Goal: Task Accomplishment & Management: Manage account settings

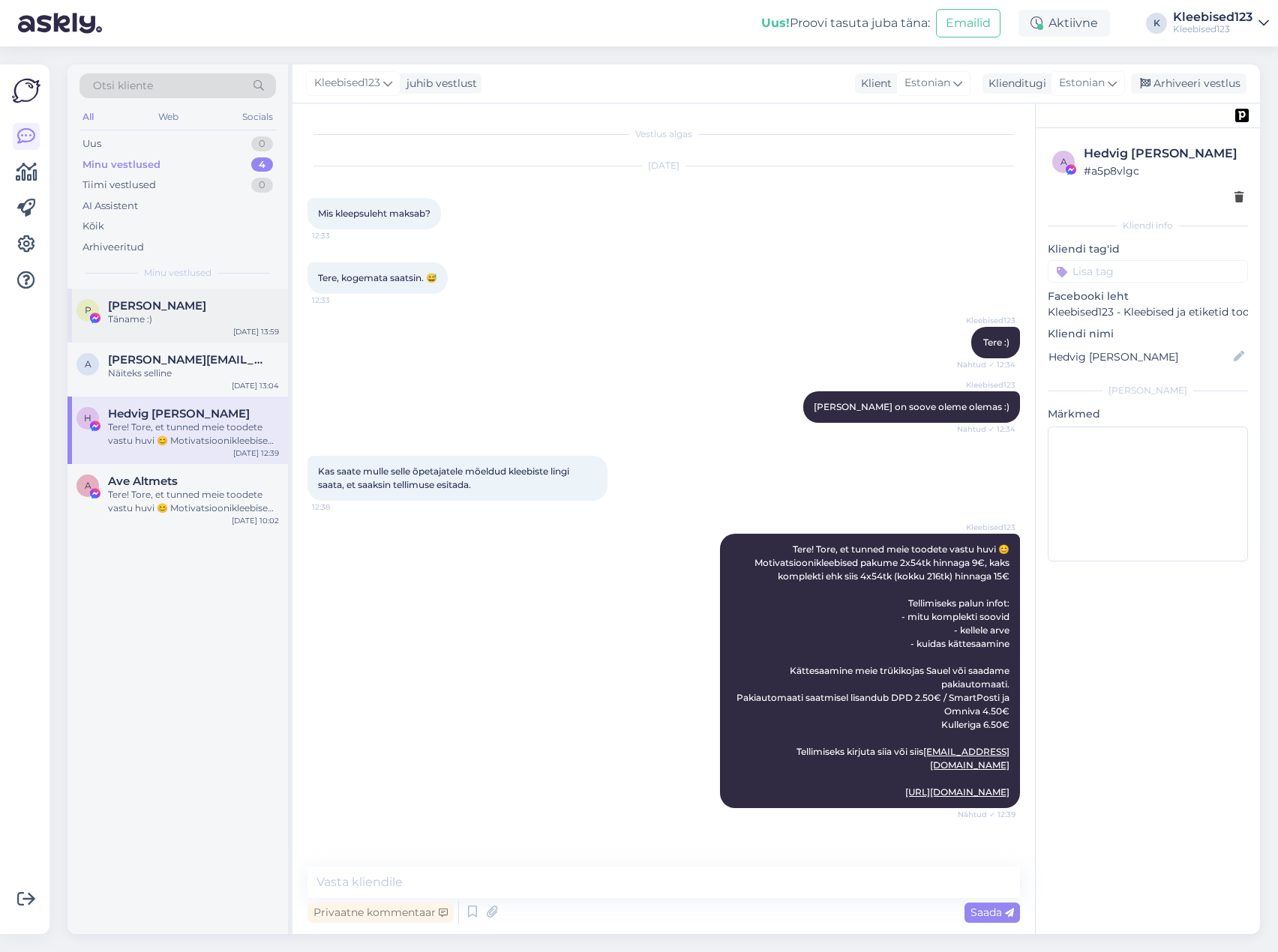
click at [161, 309] on span "[PERSON_NAME]" at bounding box center [157, 305] width 98 height 13
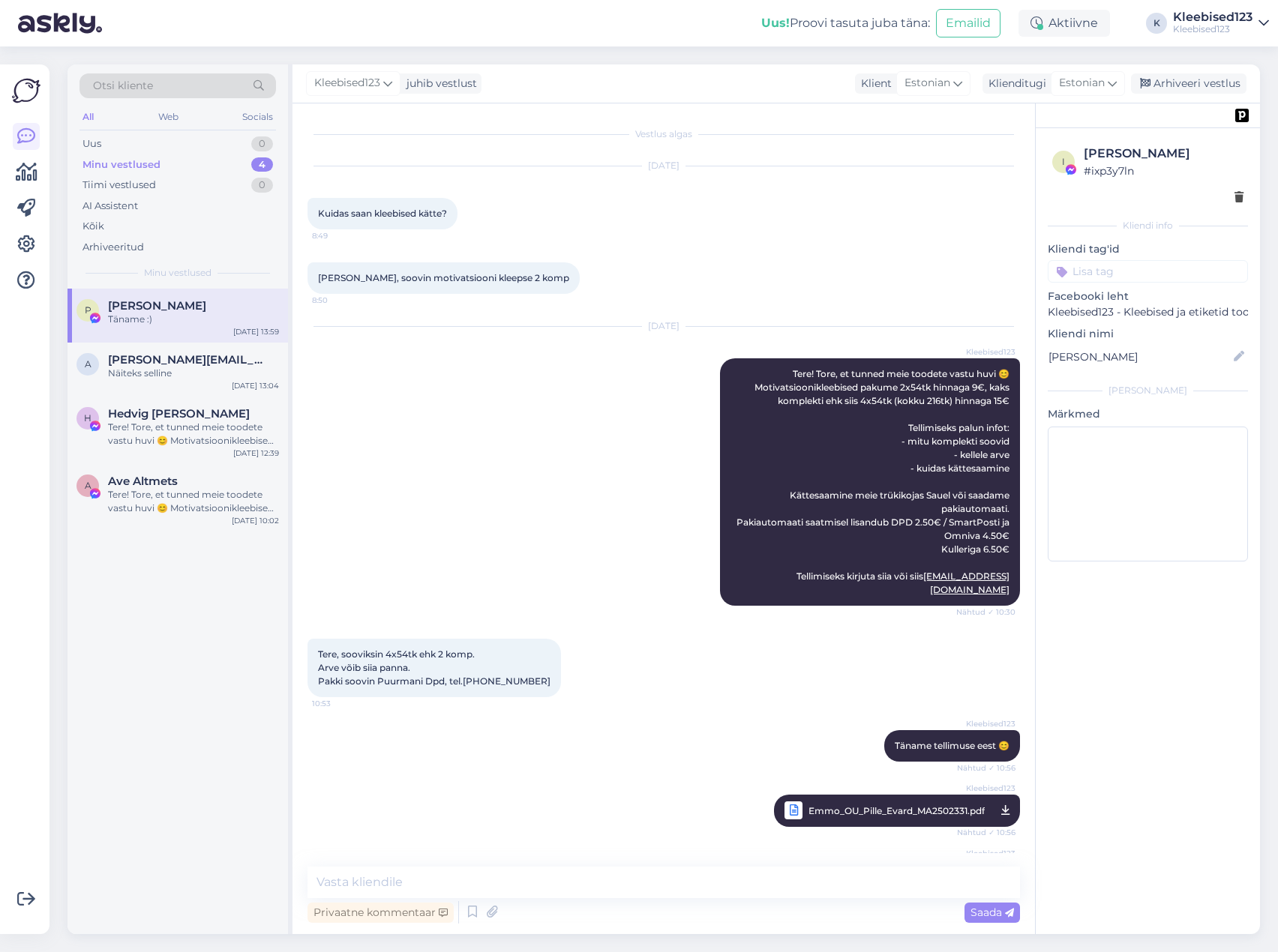
scroll to position [280, 0]
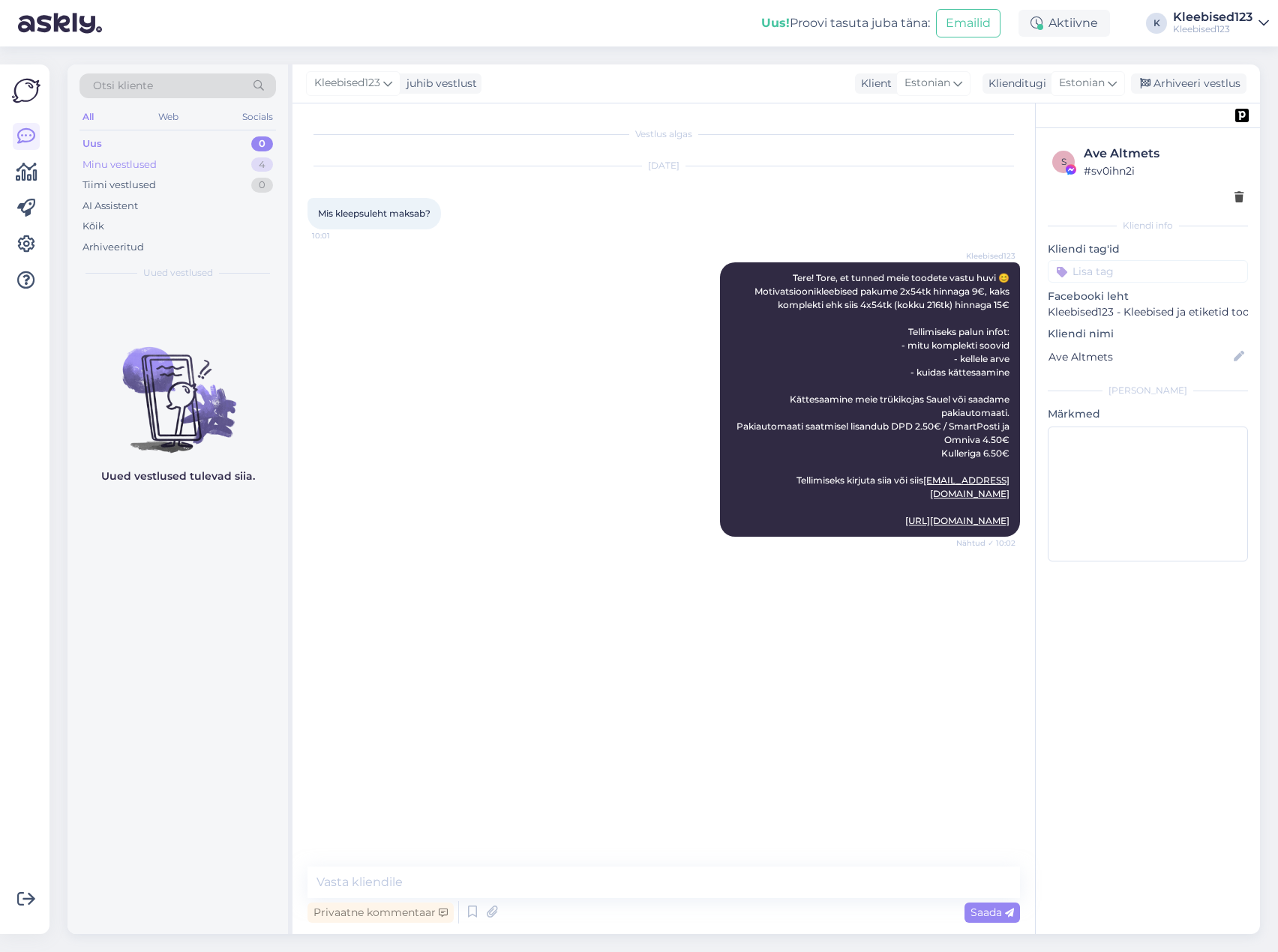
click at [166, 166] on div "Minu vestlused 4" at bounding box center [178, 164] width 196 height 21
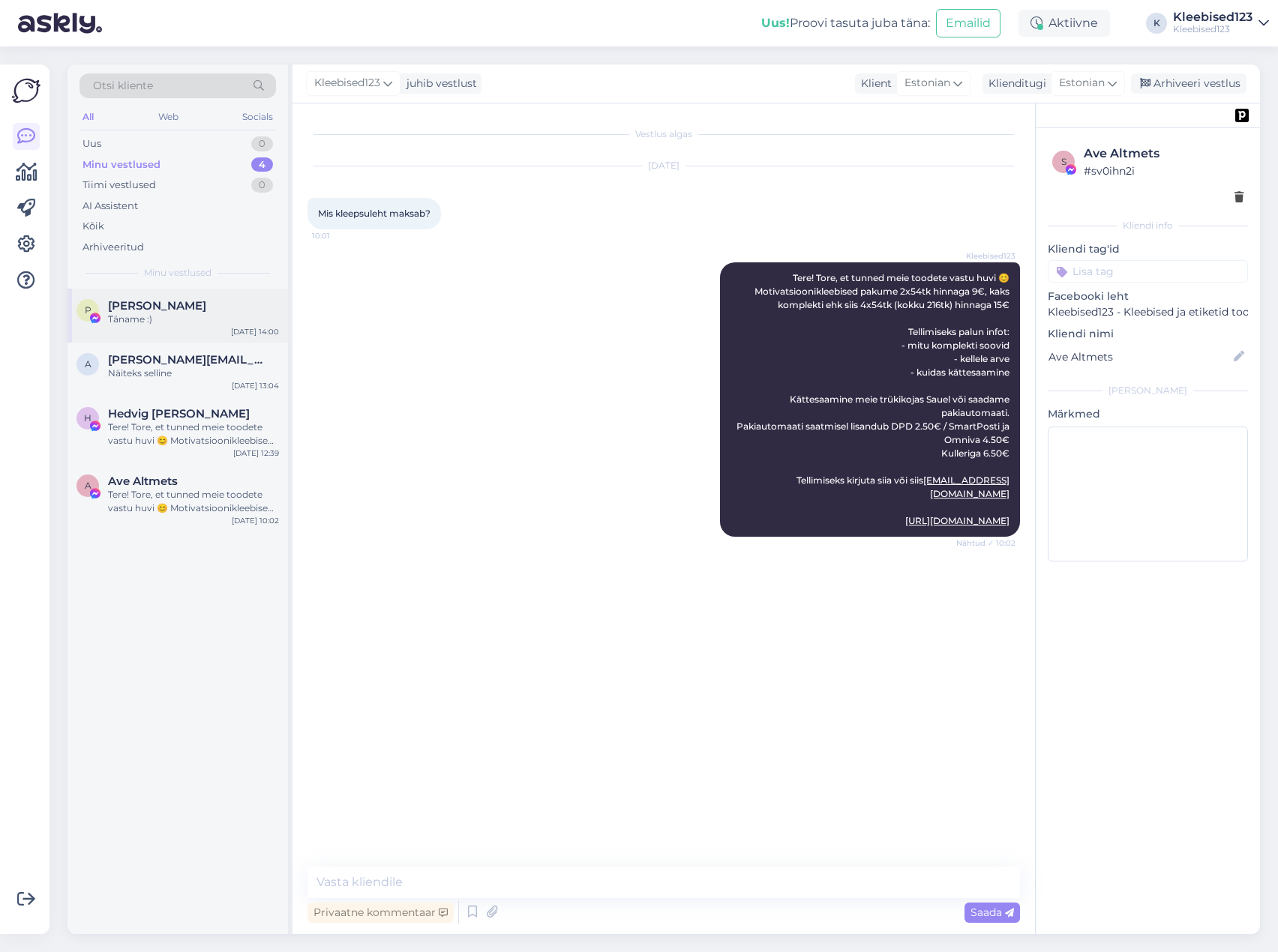
click at [175, 321] on div "Täname :)" at bounding box center [193, 319] width 171 height 13
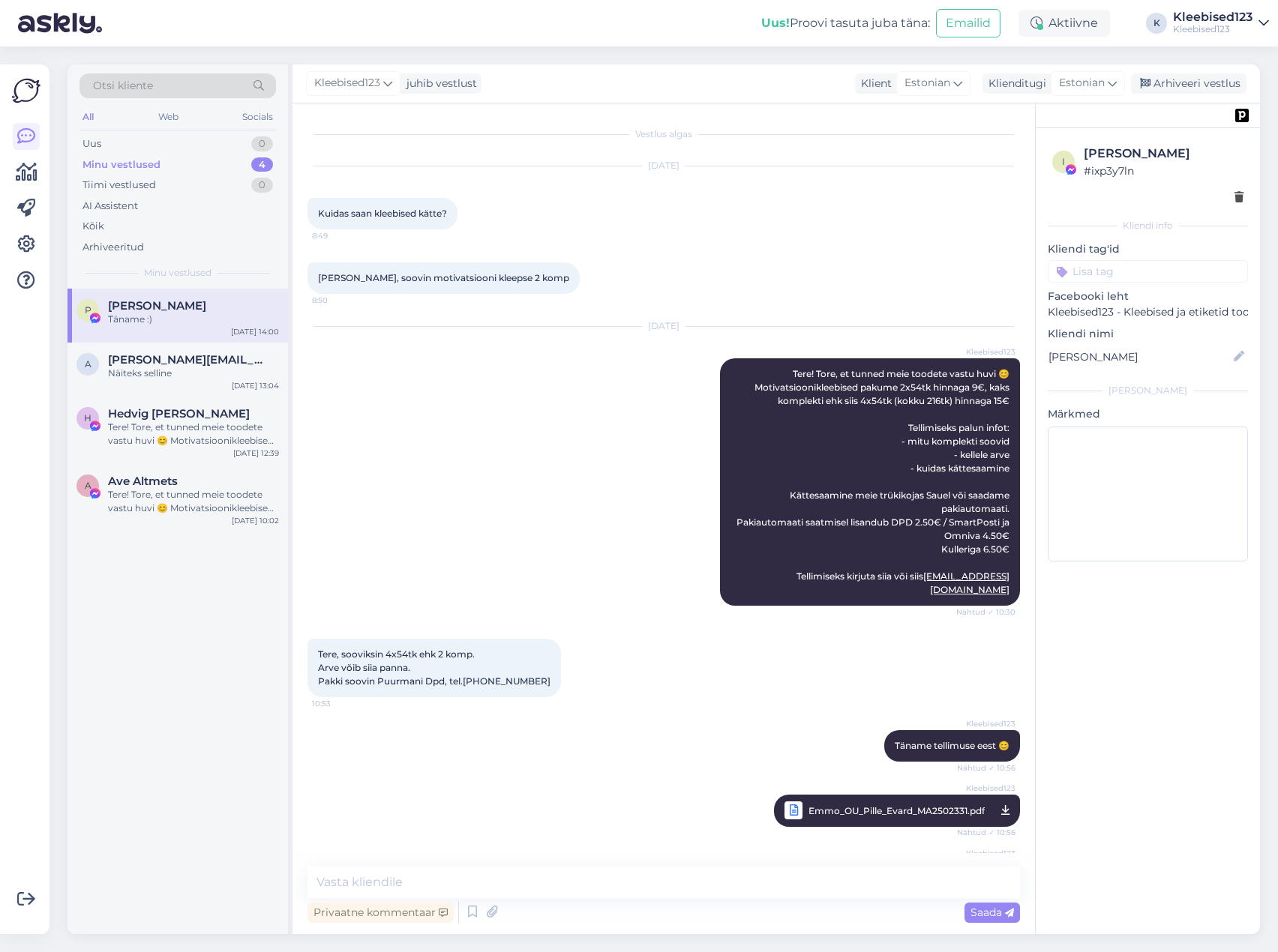
scroll to position [280, 0]
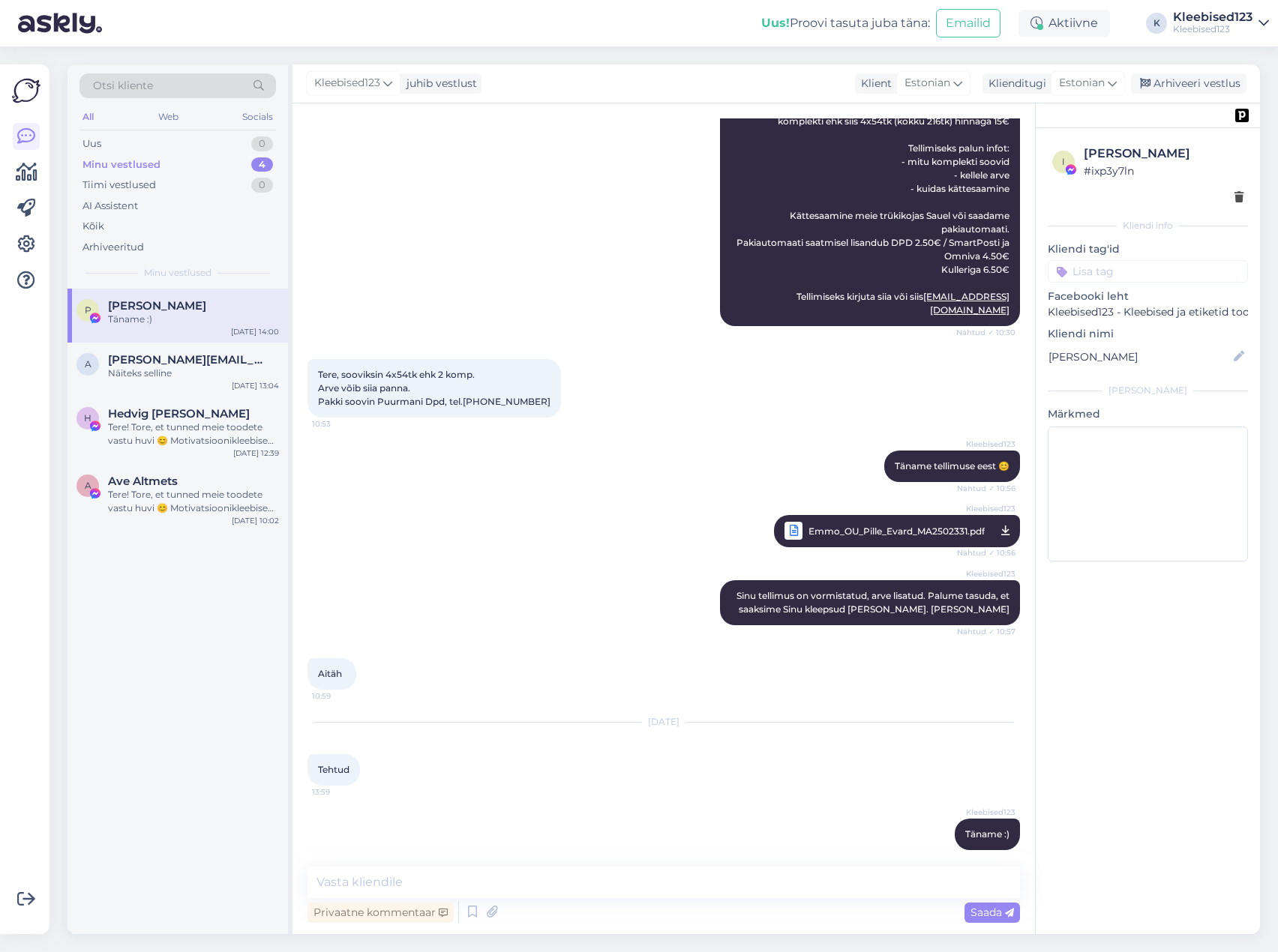
drag, startPoint x: 1179, startPoint y: 77, endPoint x: 835, endPoint y: 114, distance: 346.0
click at [1179, 77] on div "Arhiveeri vestlus" at bounding box center [1188, 83] width 115 height 20
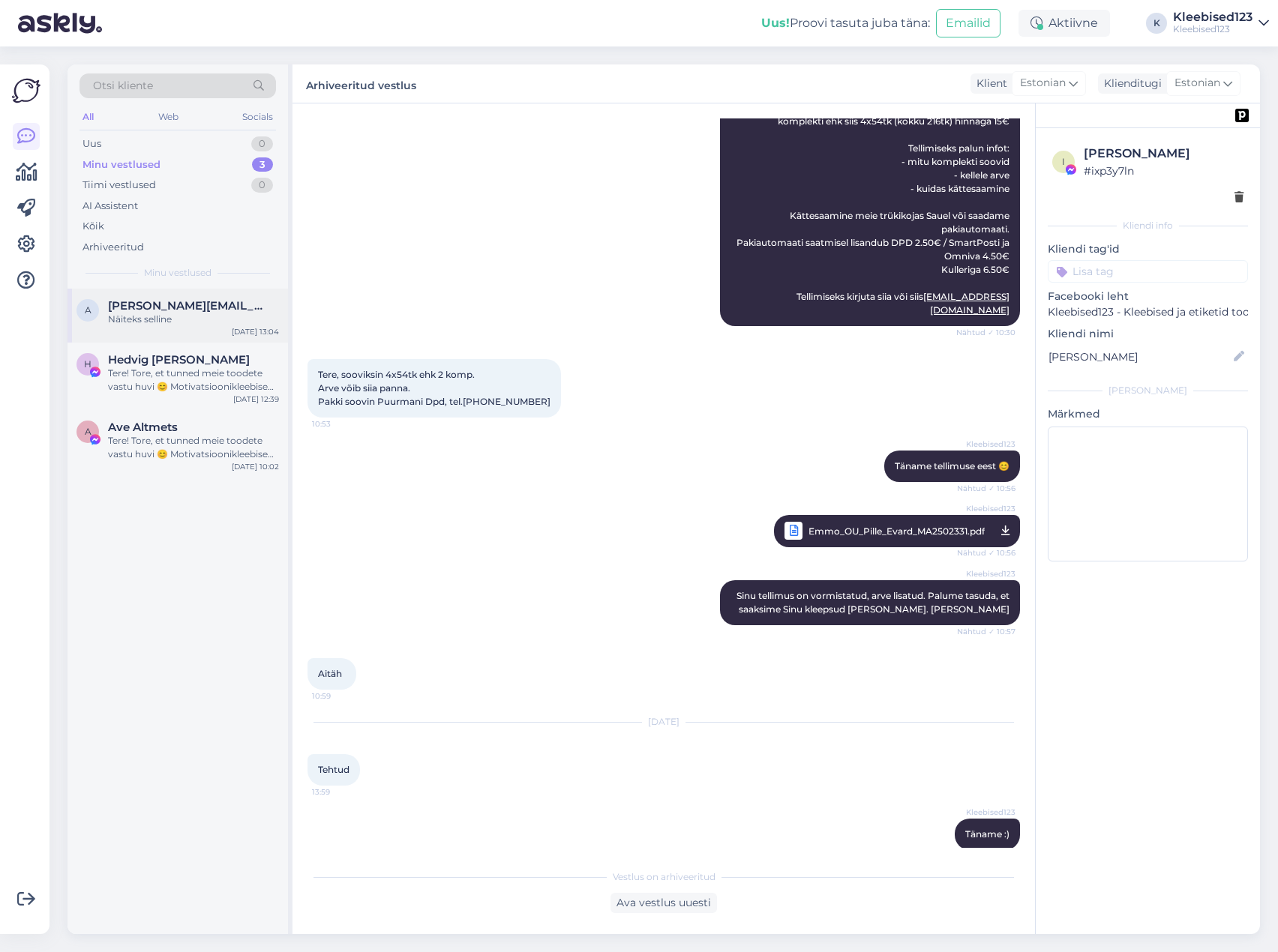
click at [184, 301] on span "[PERSON_NAME][EMAIL_ADDRESS][DOMAIN_NAME]" at bounding box center [186, 305] width 156 height 13
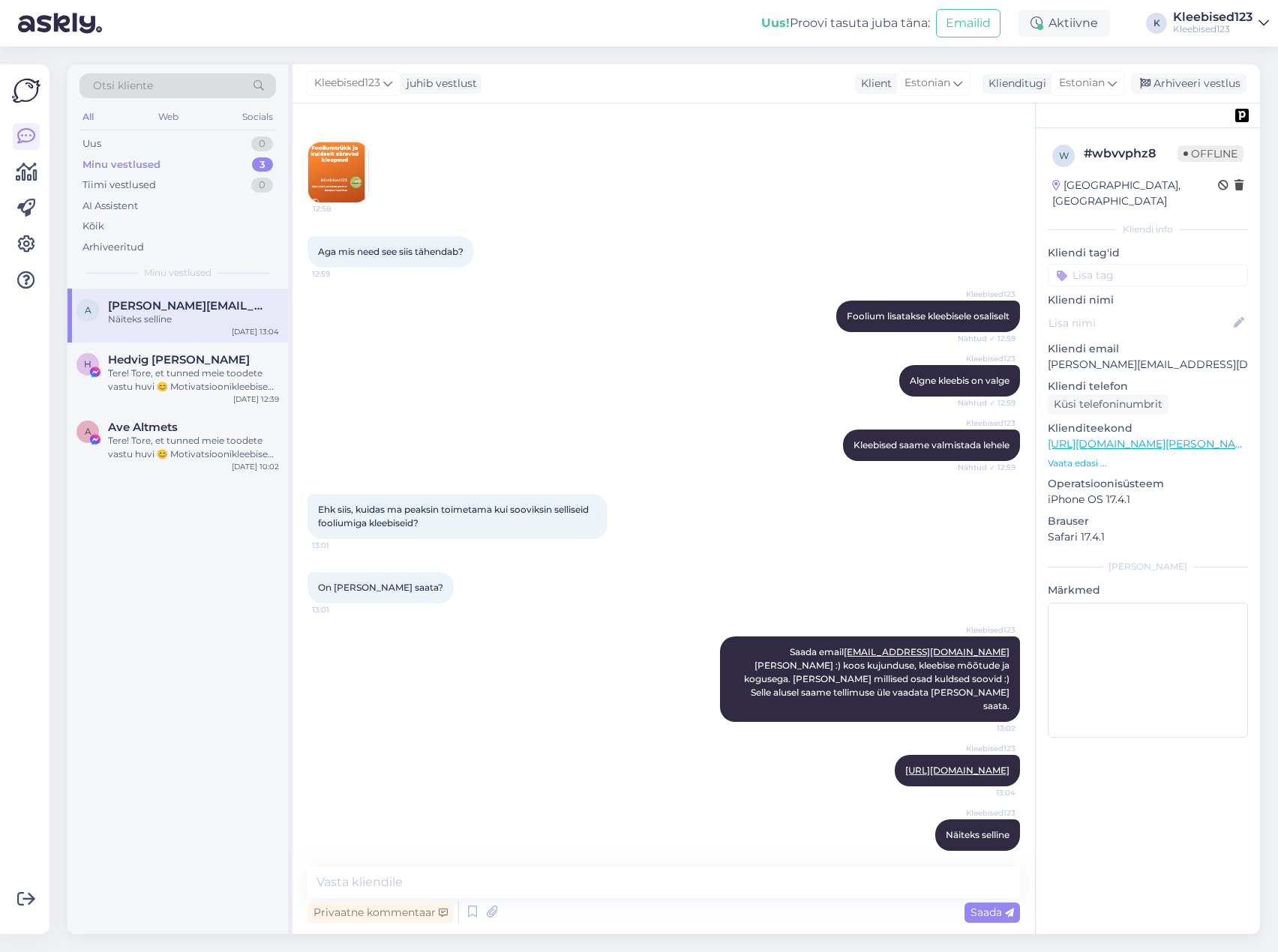
drag, startPoint x: 1209, startPoint y: 82, endPoint x: 711, endPoint y: 169, distance: 505.5
click at [1207, 82] on div "Arhiveeri vestlus" at bounding box center [1188, 83] width 115 height 20
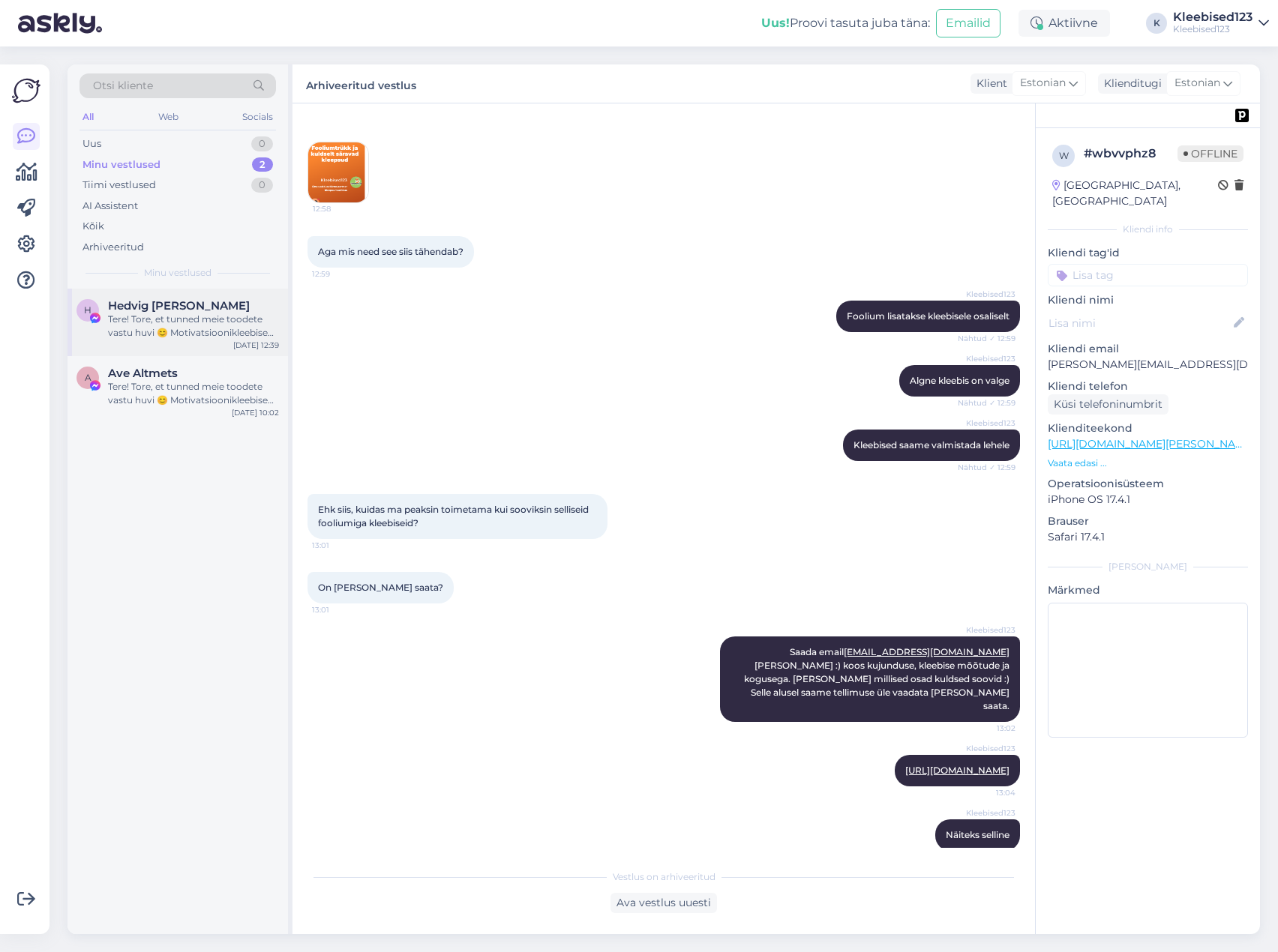
click at [114, 316] on div "Tere! Tore, et tunned meie toodete vastu huvi 😊 Motivatsioonikleebised pakume 2…" at bounding box center [193, 326] width 171 height 27
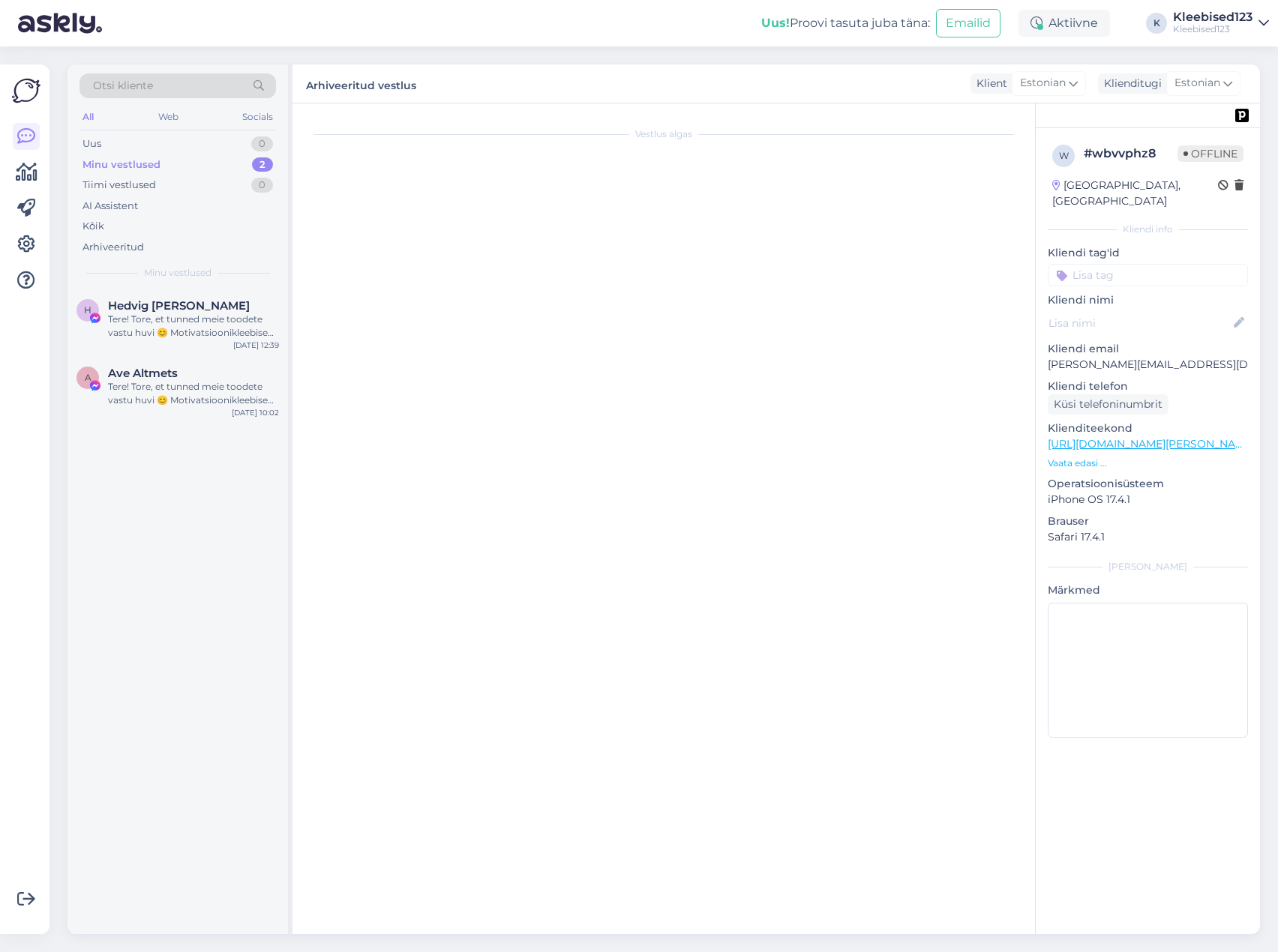
scroll to position [0, 0]
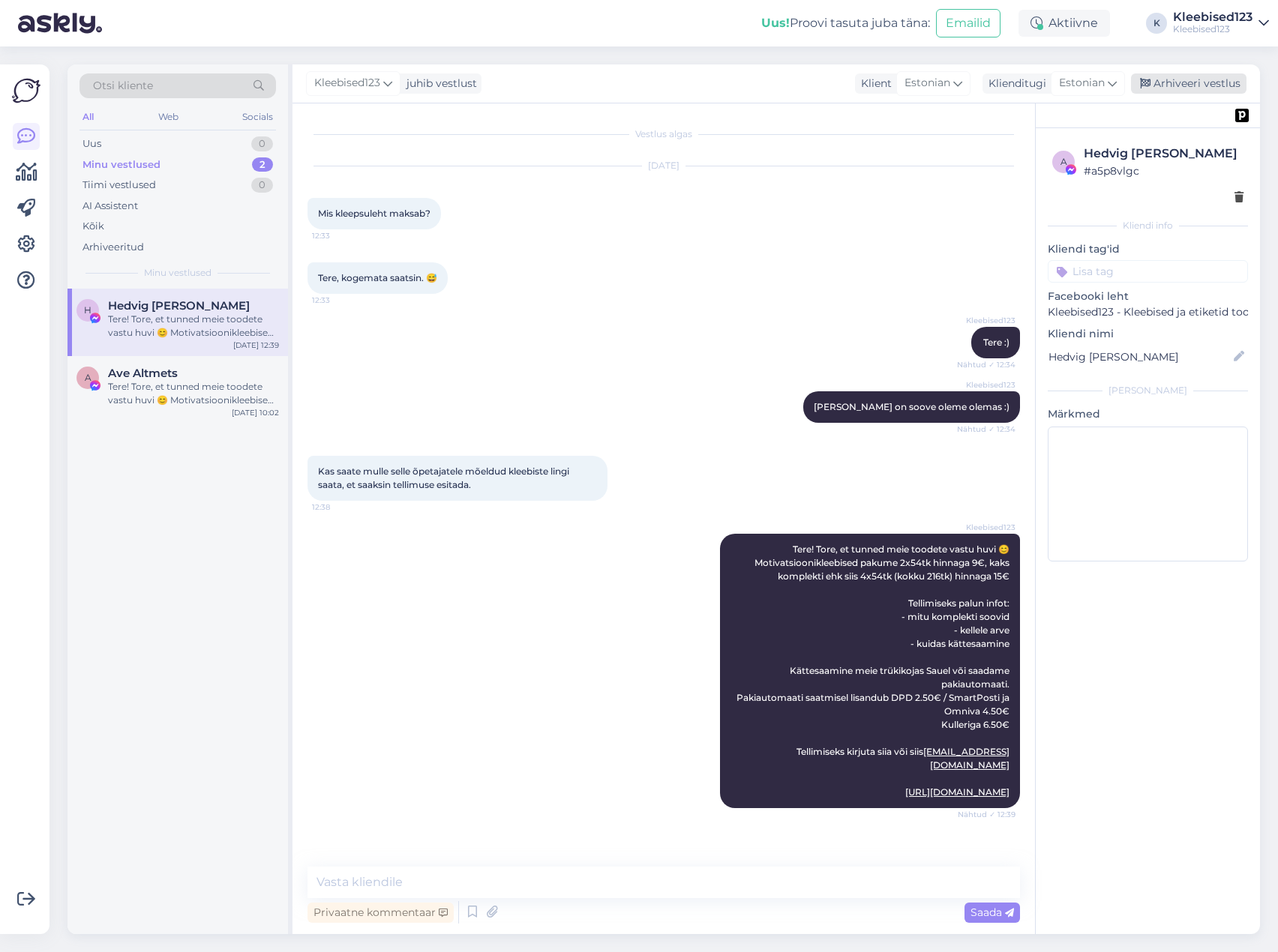
click at [1214, 82] on div "Arhiveeri vestlus" at bounding box center [1188, 83] width 115 height 20
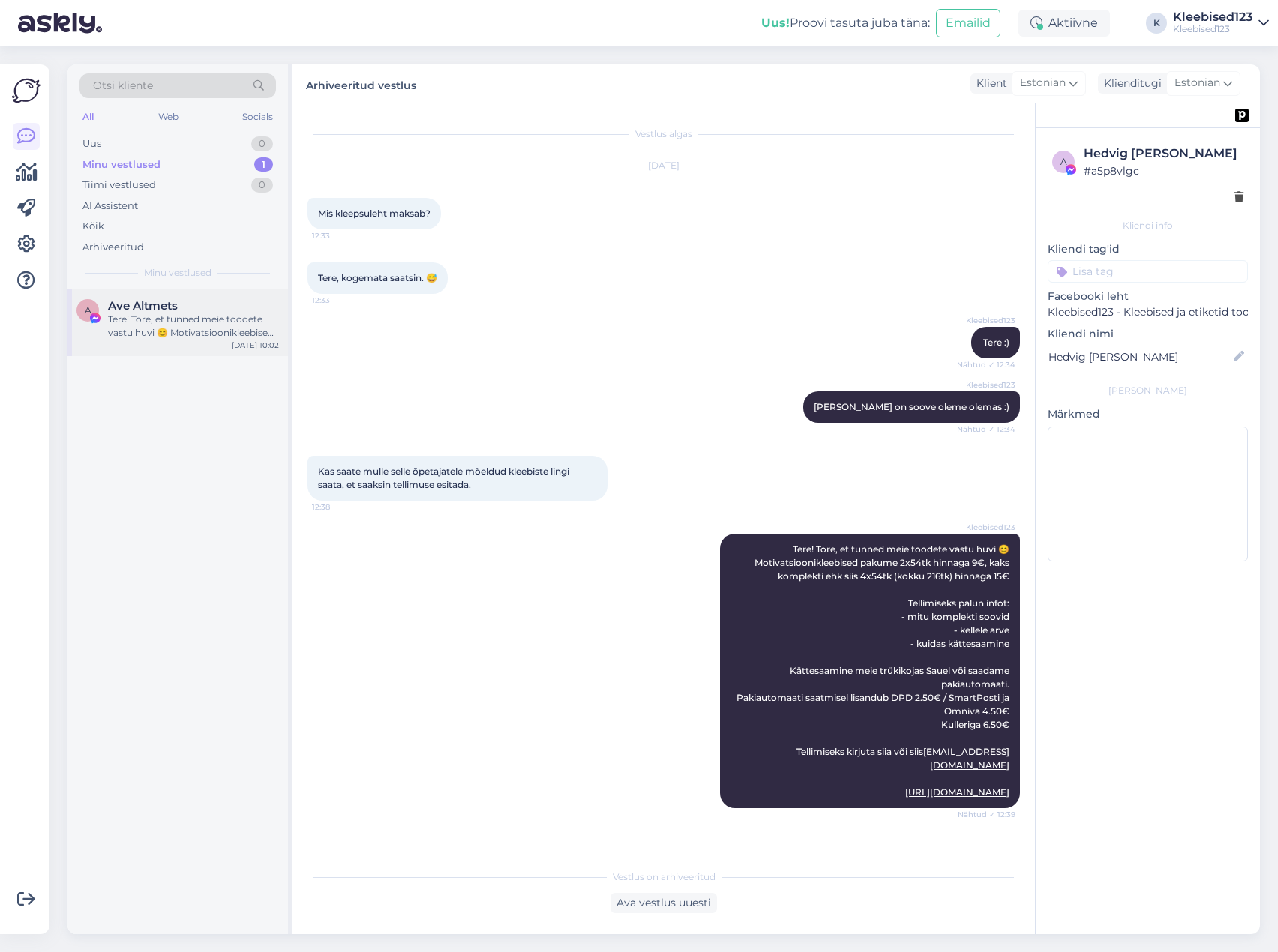
click at [201, 318] on div "Tere! Tore, et tunned meie toodete vastu huvi 😊 Motivatsioonikleebised pakume 2…" at bounding box center [193, 326] width 171 height 27
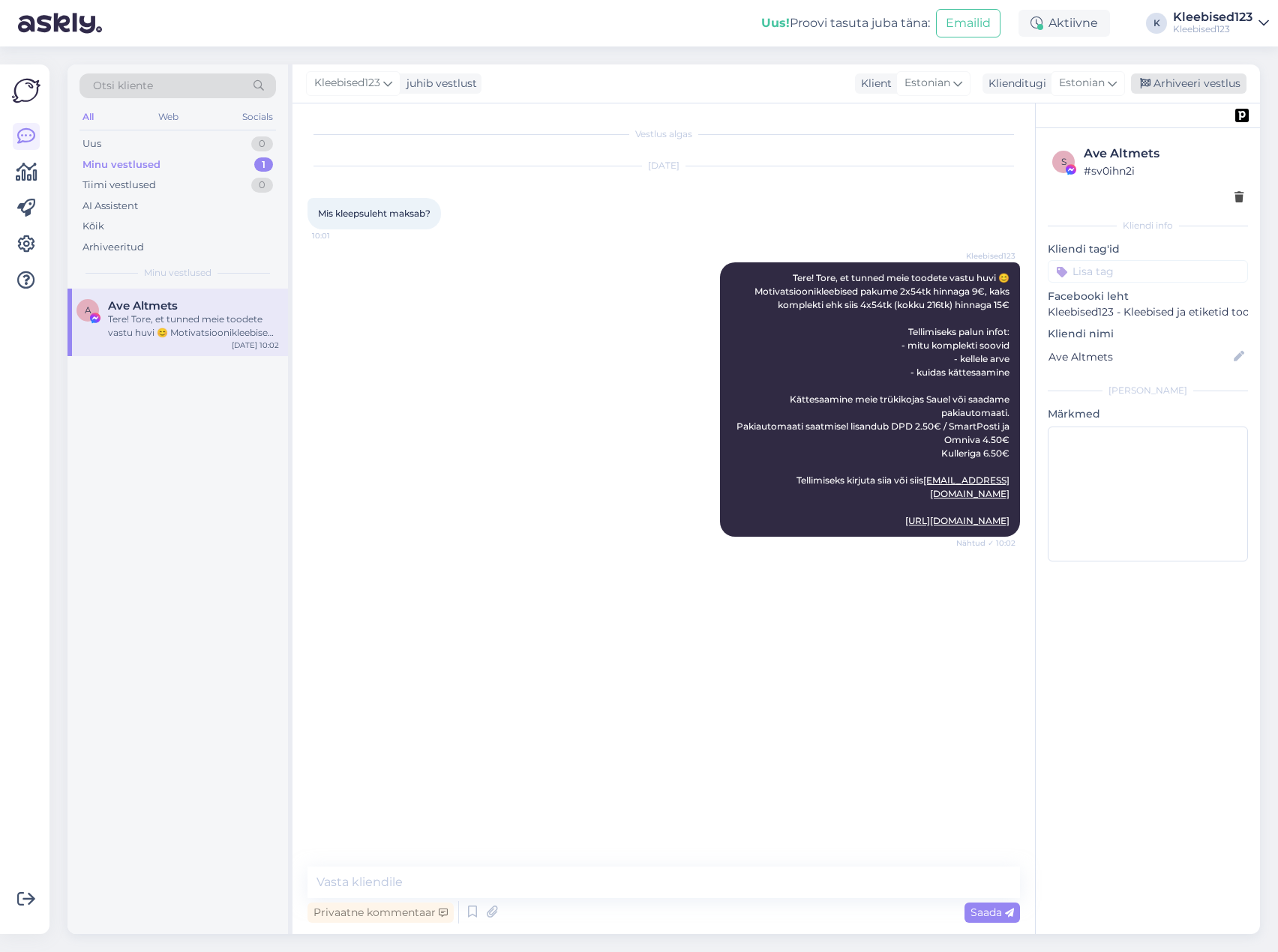
click at [1185, 84] on div "Arhiveeri vestlus" at bounding box center [1188, 83] width 115 height 20
